Goal: Information Seeking & Learning: Learn about a topic

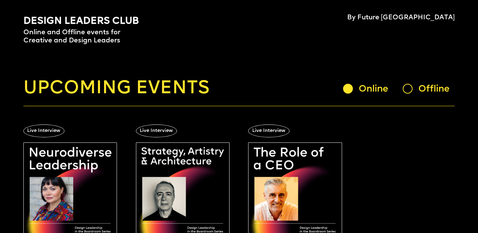
click at [84, 169] on img at bounding box center [70, 189] width 94 height 94
drag, startPoint x: 214, startPoint y: 179, endPoint x: 203, endPoint y: 168, distance: 15.3
click at [203, 168] on img at bounding box center [183, 189] width 94 height 94
click at [78, 171] on img at bounding box center [70, 189] width 94 height 94
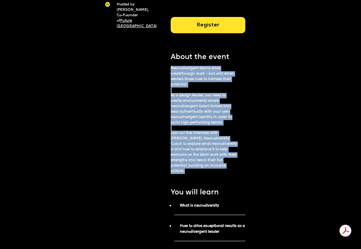
drag, startPoint x: 159, startPoint y: 69, endPoint x: 232, endPoint y: 171, distance: 126.2
copy div "Neurodivergent teams drive breakthrough work – but only when leaders know how t…"
